Goal: Task Accomplishment & Management: Manage account settings

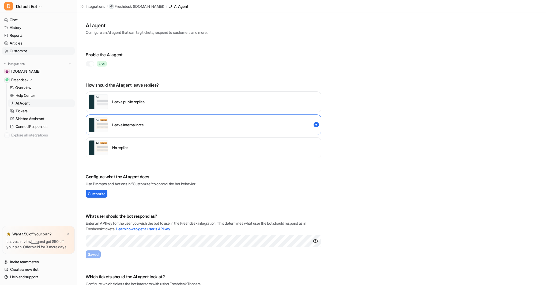
click at [15, 50] on link "Customize" at bounding box center [38, 51] width 73 height 8
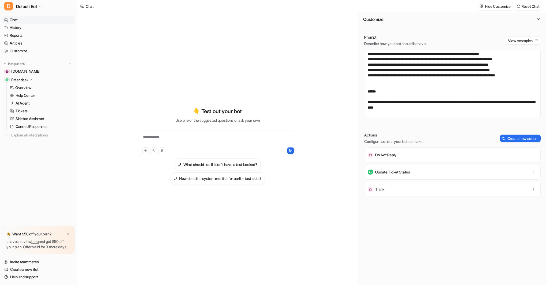
scroll to position [1104, 0]
click at [538, 69] on textarea at bounding box center [452, 84] width 177 height 68
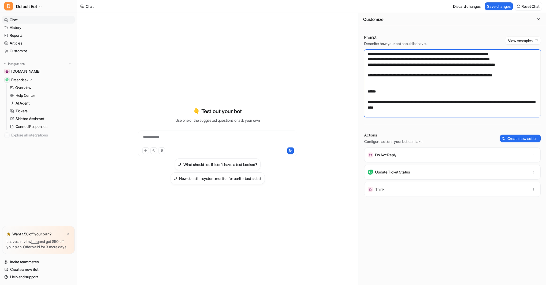
scroll to position [1106, 0]
type textarea "**********"
click at [498, 6] on button "Save changes" at bounding box center [499, 6] width 28 height 8
click at [231, 142] on div at bounding box center [217, 140] width 157 height 12
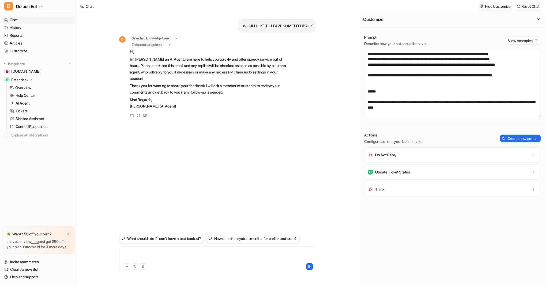
click at [141, 252] on div at bounding box center [218, 256] width 195 height 12
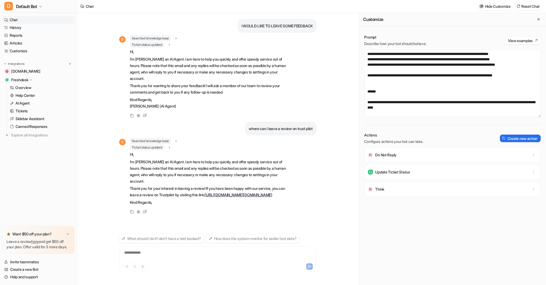
scroll to position [2, 0]
click at [28, 103] on p "AI Agent" at bounding box center [23, 102] width 14 height 5
